Goal: Transaction & Acquisition: Purchase product/service

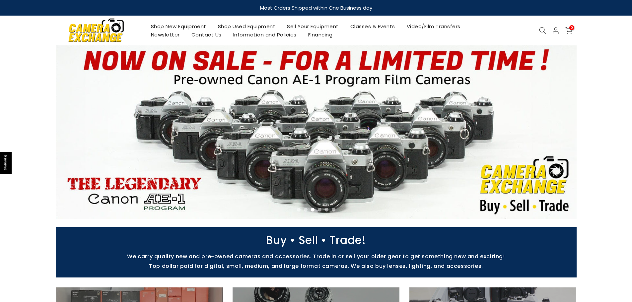
click at [254, 25] on link "Shop Used Equipment" at bounding box center [246, 26] width 69 height 8
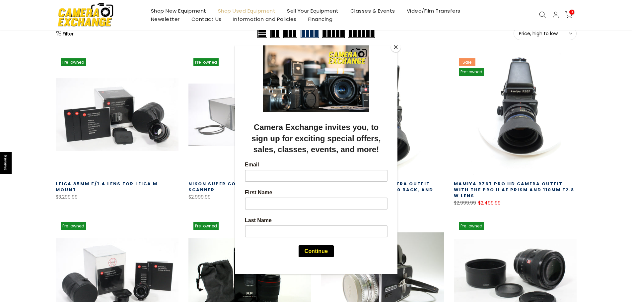
scroll to position [99, 0]
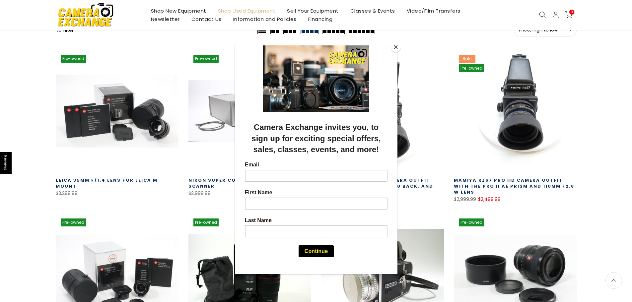
click at [394, 48] on button "Close" at bounding box center [396, 47] width 10 height 10
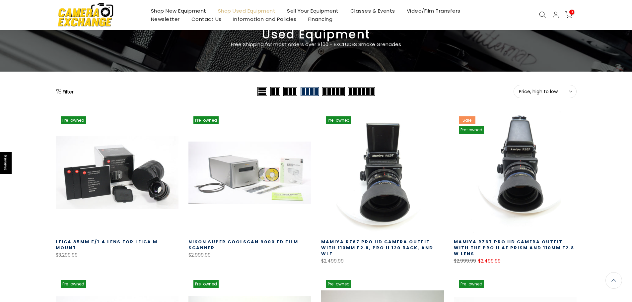
scroll to position [0, 0]
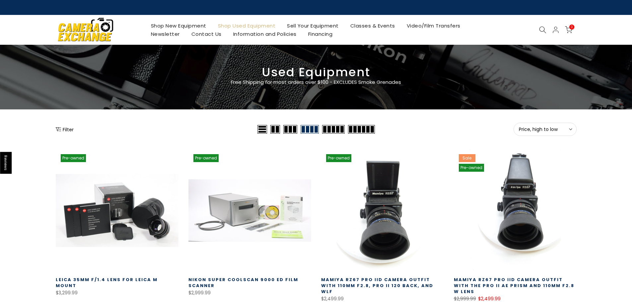
click at [566, 131] on span "Price, high to low" at bounding box center [545, 129] width 52 height 6
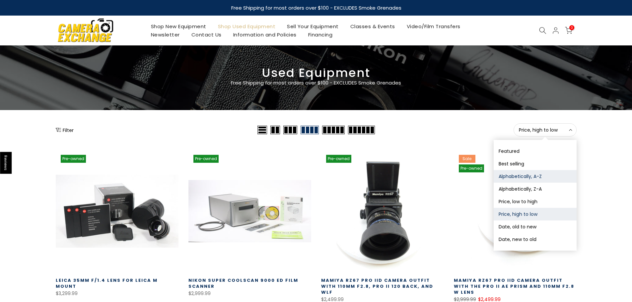
click at [536, 177] on button "Alphabetically, A-Z" at bounding box center [534, 176] width 83 height 13
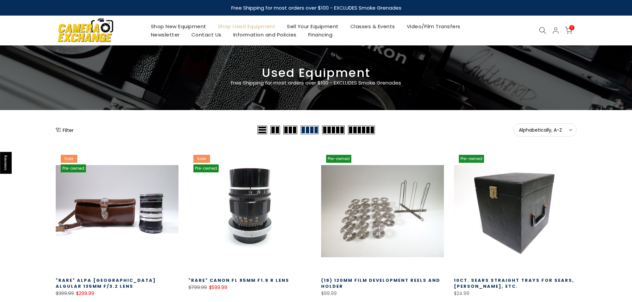
click at [566, 129] on span "Alphabetically, A-Z" at bounding box center [545, 130] width 52 height 6
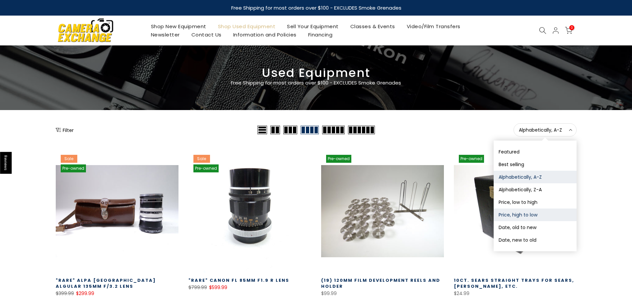
click at [514, 214] on button "Price, high to low" at bounding box center [534, 215] width 83 height 13
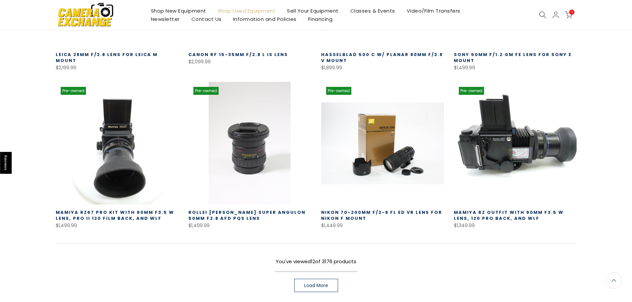
scroll to position [482, 0]
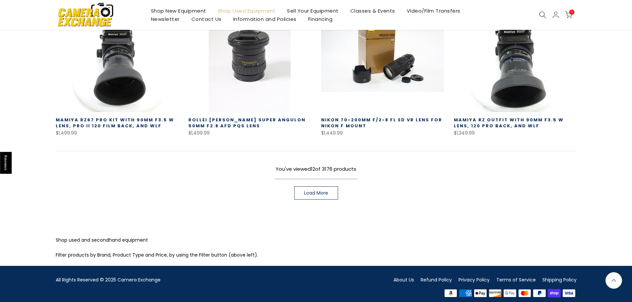
click at [326, 176] on div "You've viewed 12 of 3176 products Load More" at bounding box center [316, 175] width 521 height 49
click at [325, 193] on link "Load More" at bounding box center [316, 192] width 44 height 13
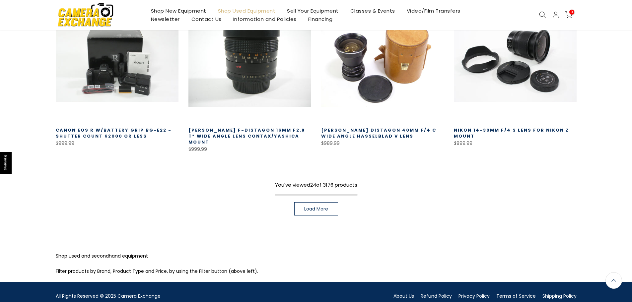
scroll to position [946, 0]
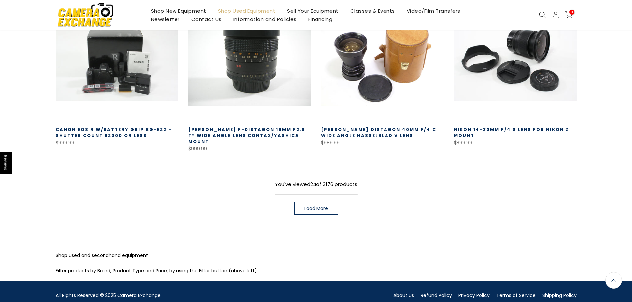
click at [315, 202] on link "Load More" at bounding box center [316, 208] width 44 height 13
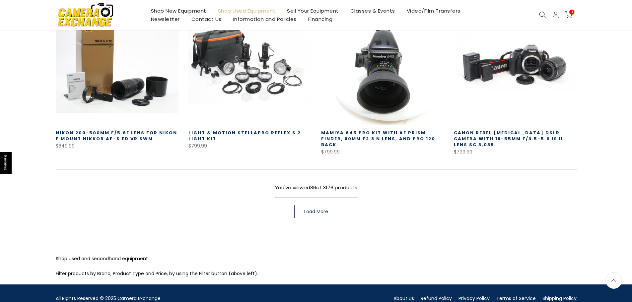
scroll to position [1436, 0]
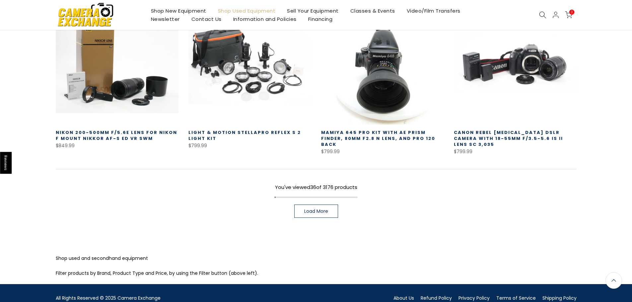
click at [319, 205] on link "Load More" at bounding box center [316, 211] width 44 height 13
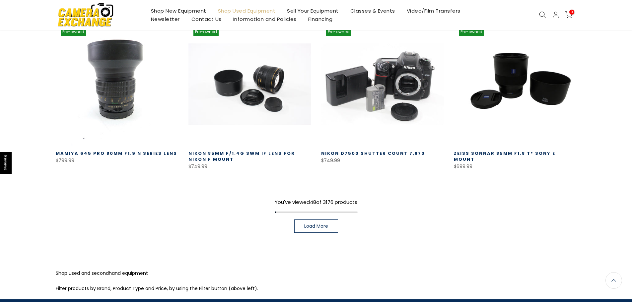
scroll to position [1899, 0]
click at [322, 220] on link "Load More" at bounding box center [316, 226] width 44 height 13
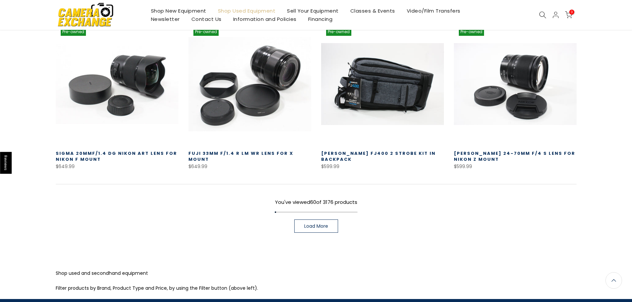
scroll to position [2389, 0]
